Goal: Task Accomplishment & Management: Manage account settings

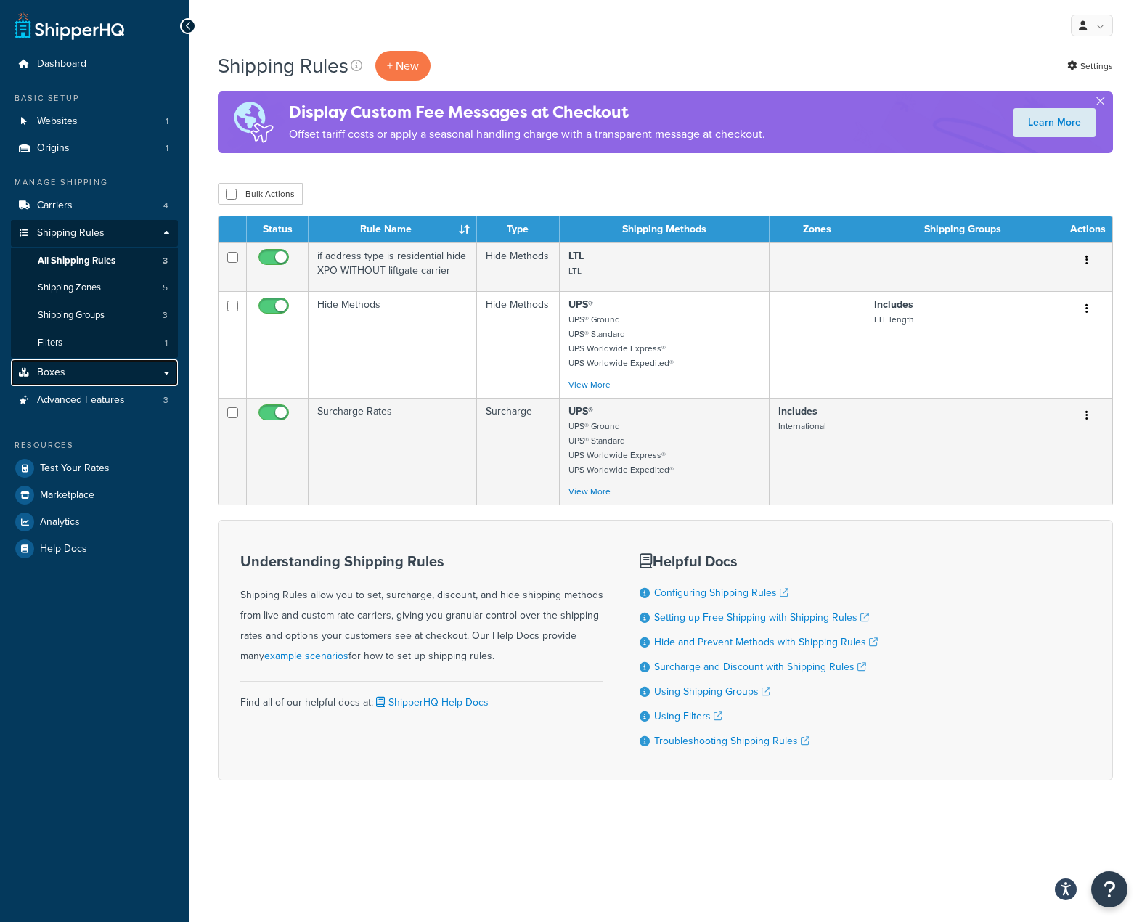
click at [91, 380] on link "Boxes" at bounding box center [94, 372] width 167 height 27
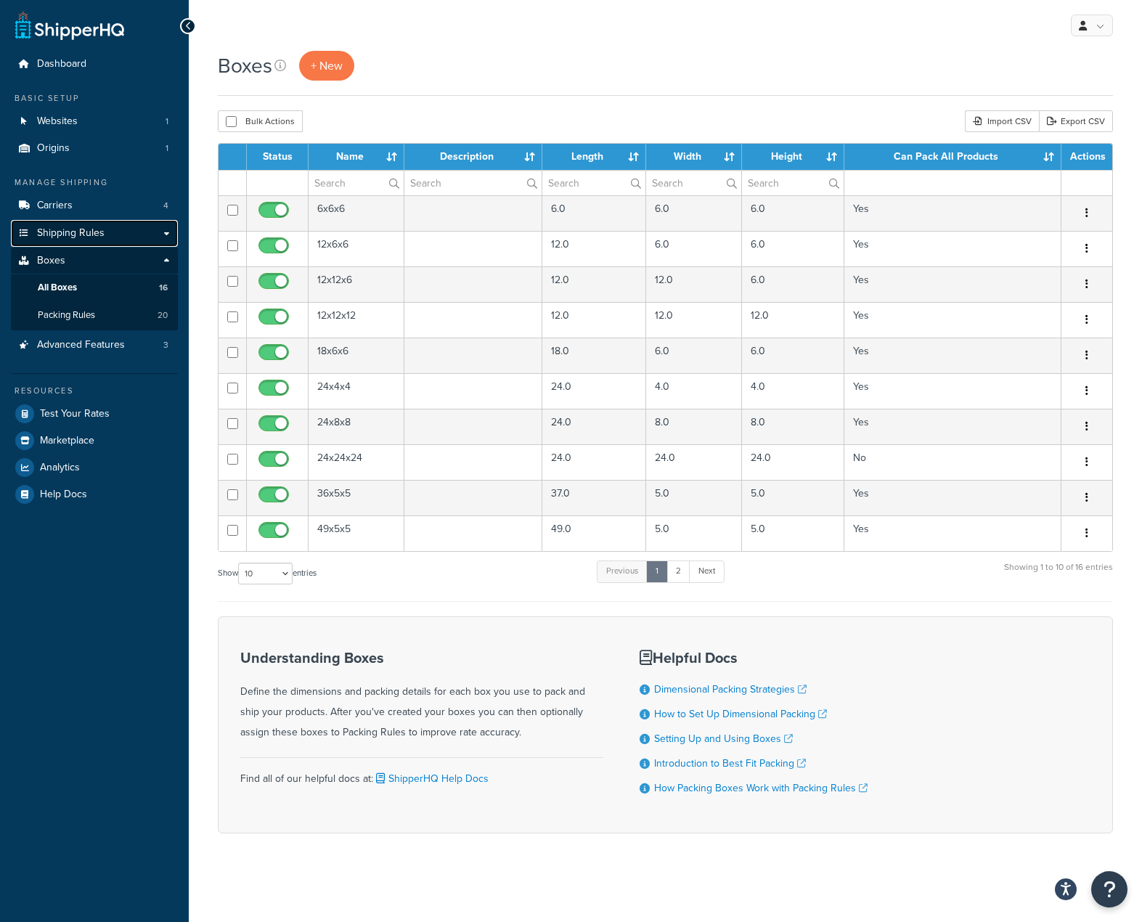
click at [94, 227] on span "Shipping Rules" at bounding box center [71, 233] width 68 height 12
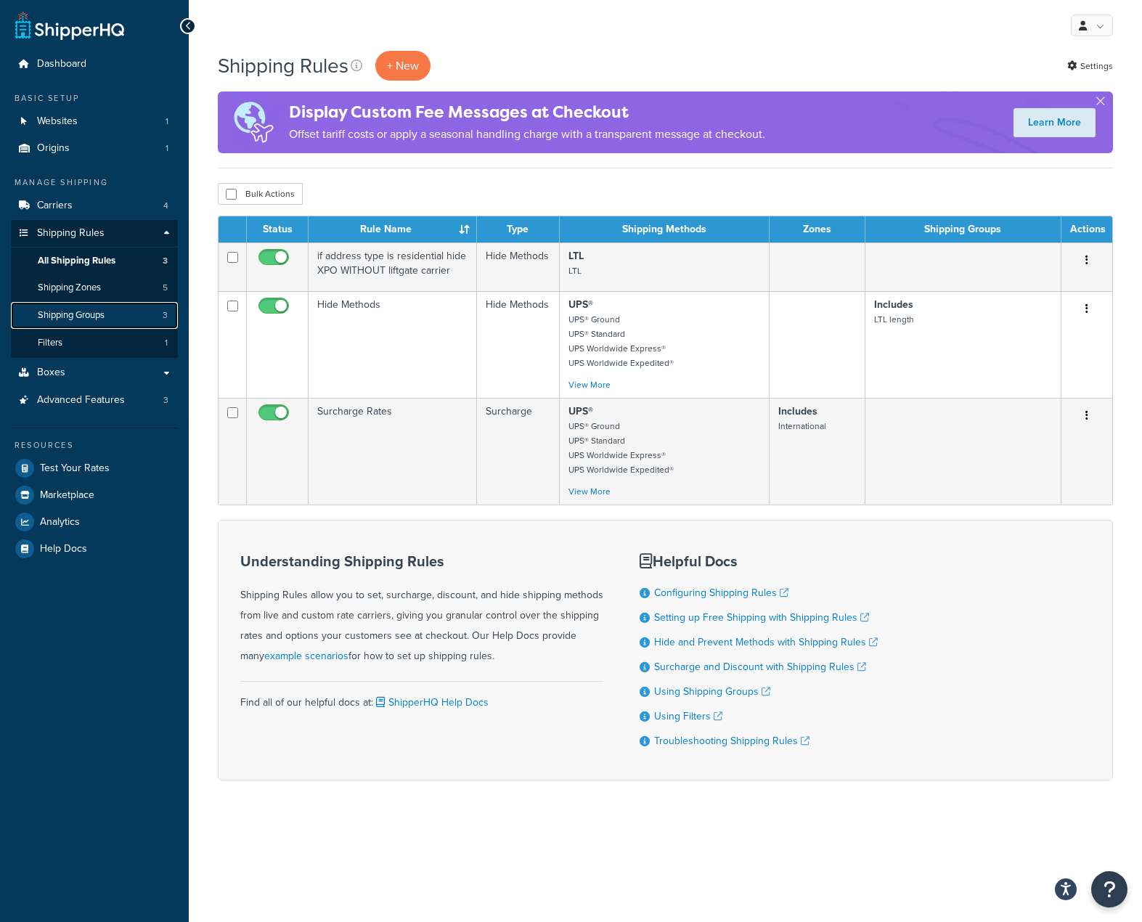
click at [110, 313] on link "Shipping Groups 3" at bounding box center [94, 315] width 167 height 27
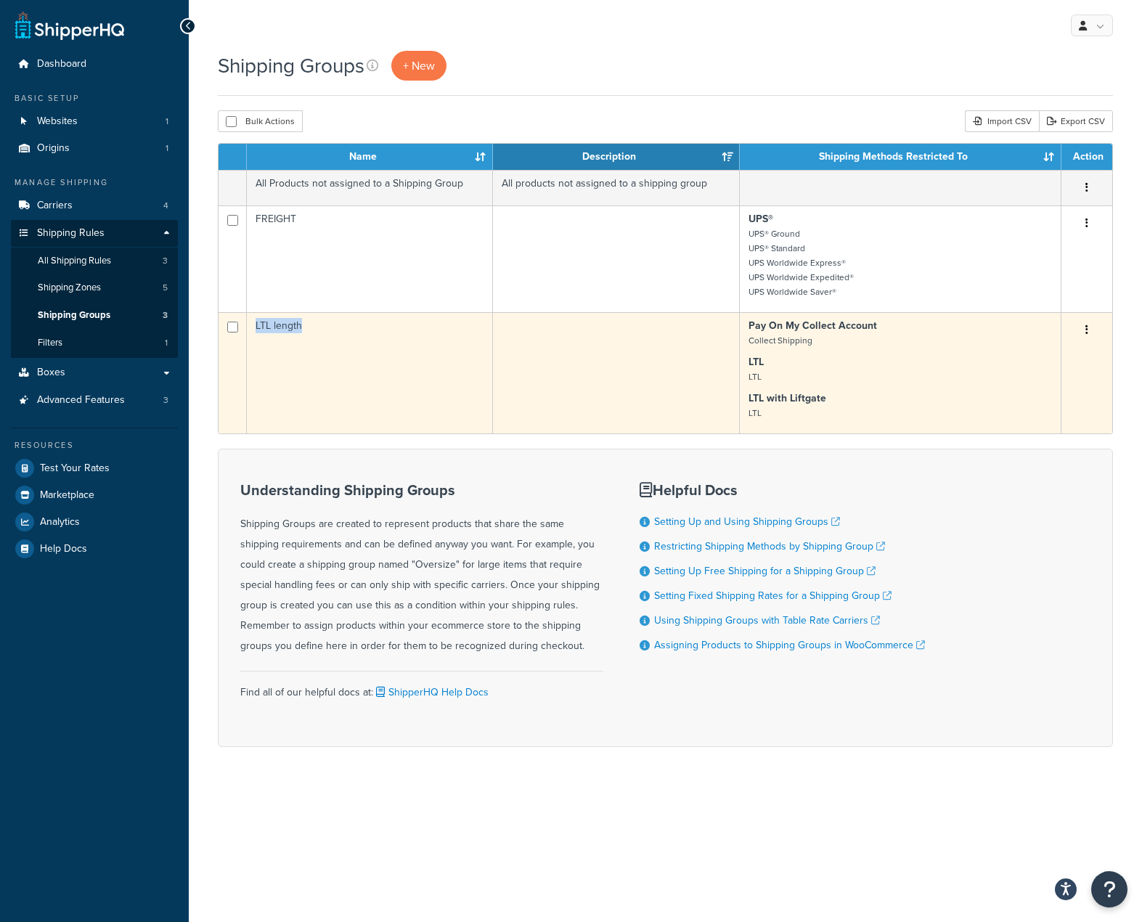
drag, startPoint x: 311, startPoint y: 328, endPoint x: 255, endPoint y: 332, distance: 56.0
click at [255, 332] on td "LTL length" at bounding box center [370, 372] width 246 height 121
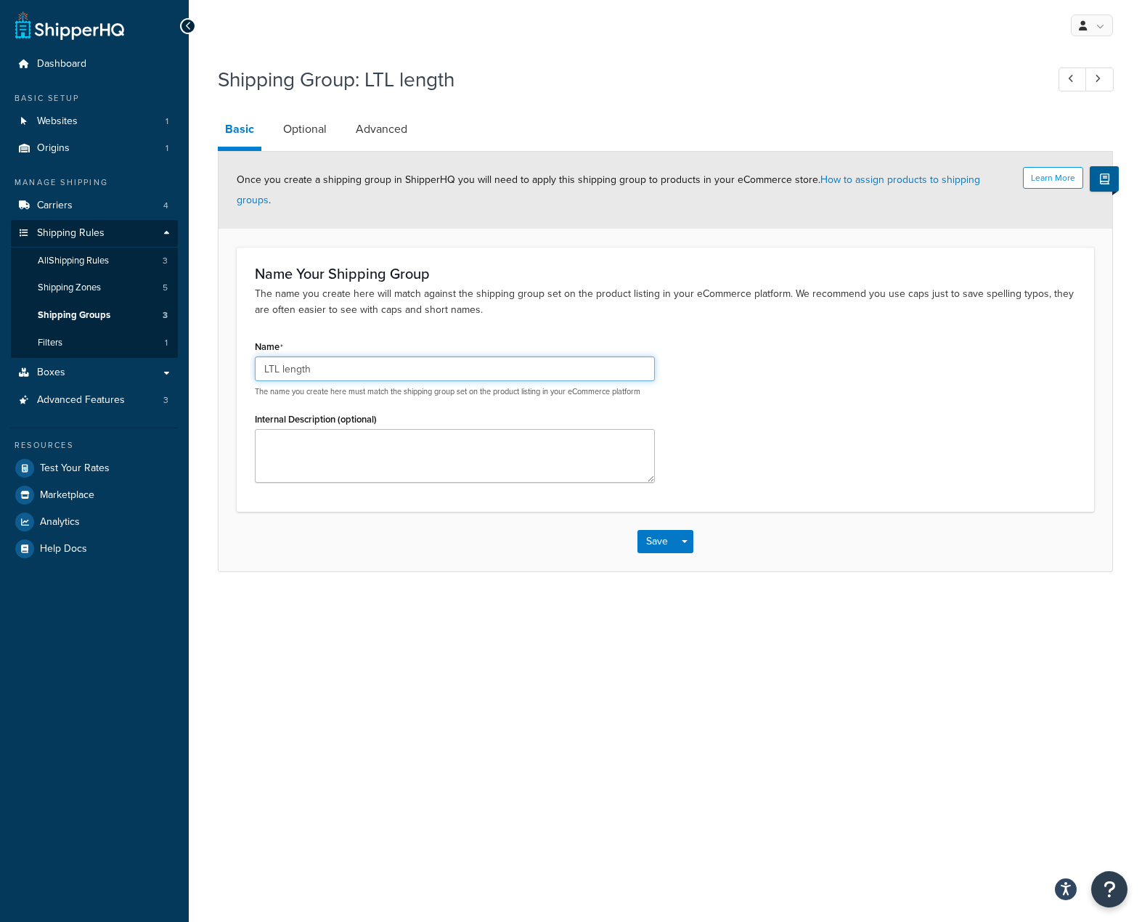
drag, startPoint x: 335, startPoint y: 357, endPoint x: 256, endPoint y: 351, distance: 78.7
click at [256, 356] on input "LTL length" at bounding box center [455, 368] width 400 height 25
